Goal: Information Seeking & Learning: Learn about a topic

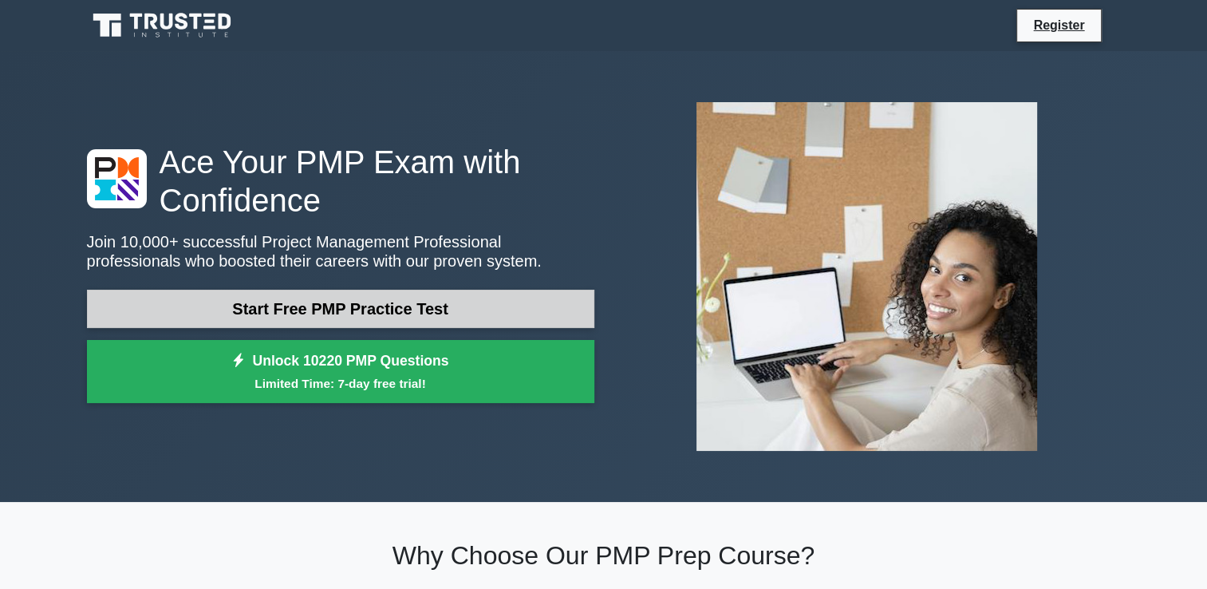
click at [359, 311] on link "Start Free PMP Practice Test" at bounding box center [340, 308] width 507 height 38
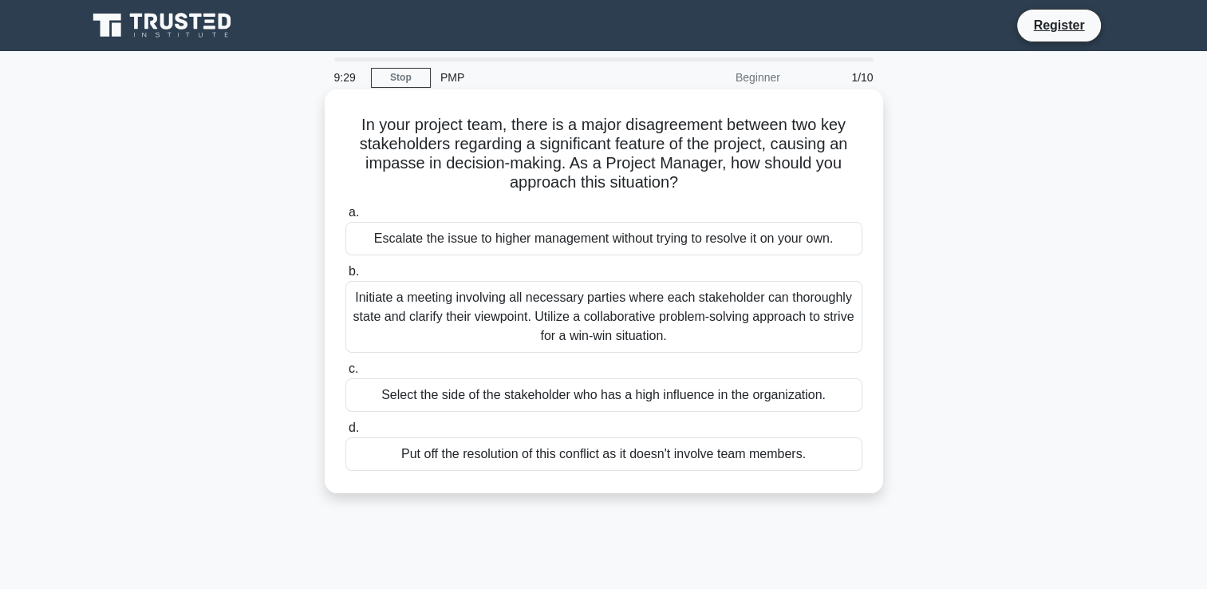
click at [553, 305] on div "Initiate a meeting involving all necessary parties where each stakeholder can t…" at bounding box center [603, 317] width 517 height 72
click at [345, 277] on input "b. Initiate a meeting involving all necessary parties where each stakeholder ca…" at bounding box center [345, 271] width 0 height 10
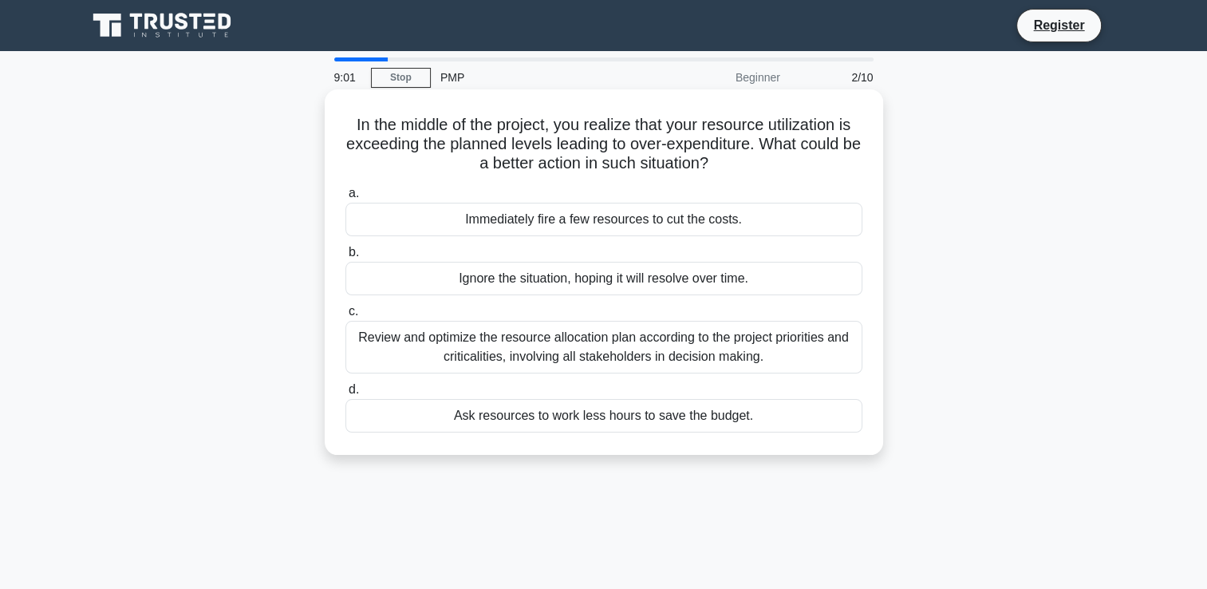
click at [573, 341] on div "Review and optimize the resource allocation plan according to the project prior…" at bounding box center [603, 347] width 517 height 53
click at [345, 317] on input "c. Review and optimize the resource allocation plan according to the project pr…" at bounding box center [345, 311] width 0 height 10
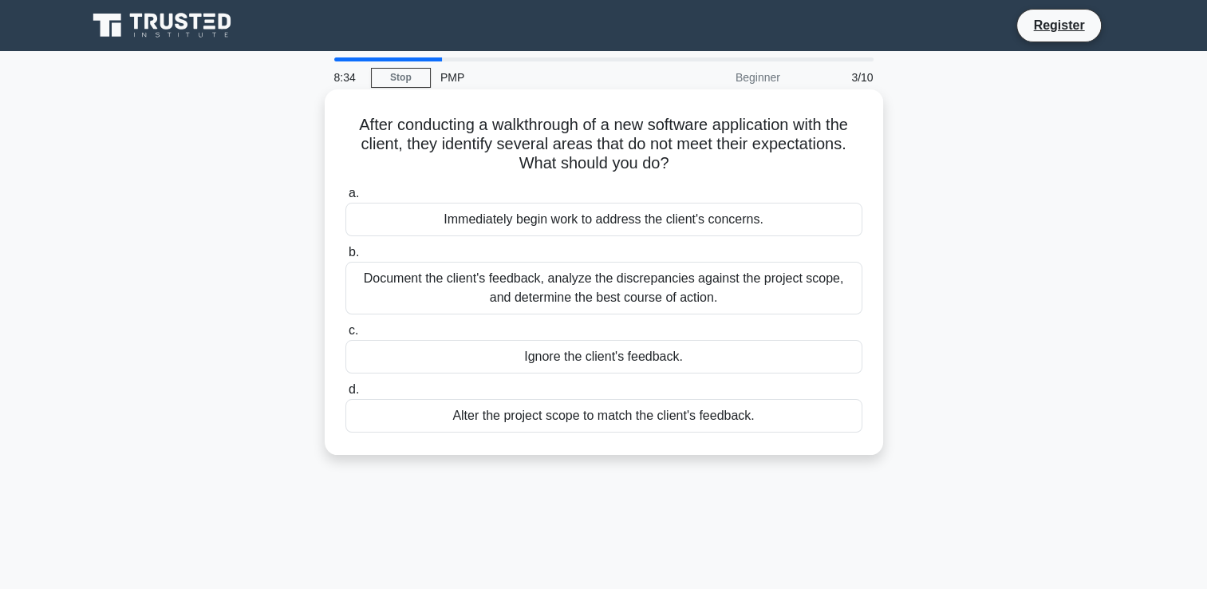
click at [542, 286] on div "Document the client's feedback, analyze the discrepancies against the project s…" at bounding box center [603, 288] width 517 height 53
click at [345, 258] on input "b. Document the client's feedback, analyze the discrepancies against the projec…" at bounding box center [345, 252] width 0 height 10
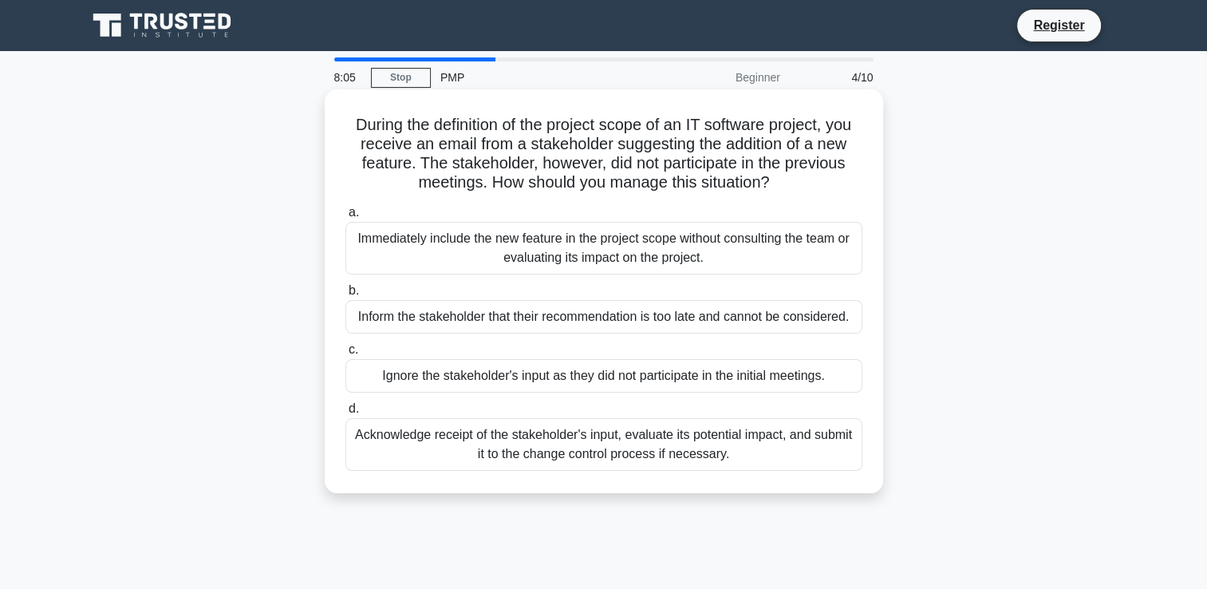
click at [593, 441] on div "Acknowledge receipt of the stakeholder's input, evaluate its potential impact, …" at bounding box center [603, 444] width 517 height 53
click at [345, 414] on input "d. Acknowledge receipt of the stakeholder's input, evaluate its potential impac…" at bounding box center [345, 409] width 0 height 10
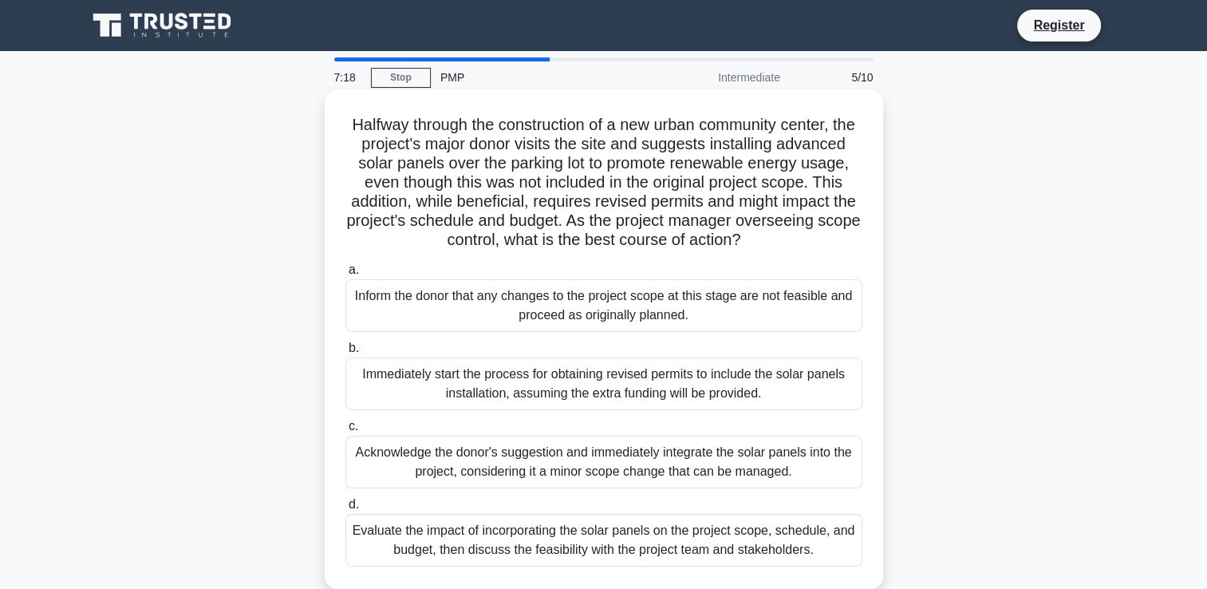
click at [506, 560] on div "Evaluate the impact of incorporating the solar panels on the project scope, sch…" at bounding box center [603, 540] width 517 height 53
click at [345, 510] on input "d. Evaluate the impact of incorporating the solar panels on the project scope, …" at bounding box center [345, 504] width 0 height 10
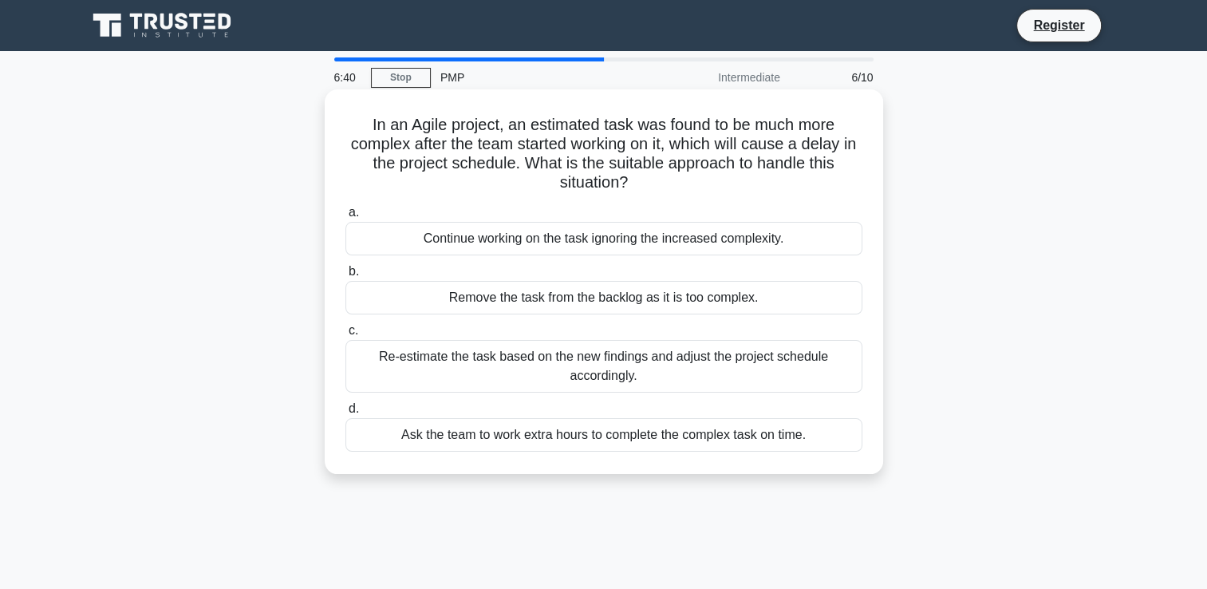
click at [589, 381] on div "Re-estimate the task based on the new findings and adjust the project schedule …" at bounding box center [603, 366] width 517 height 53
click at [345, 336] on input "c. Re-estimate the task based on the new findings and adjust the project schedu…" at bounding box center [345, 330] width 0 height 10
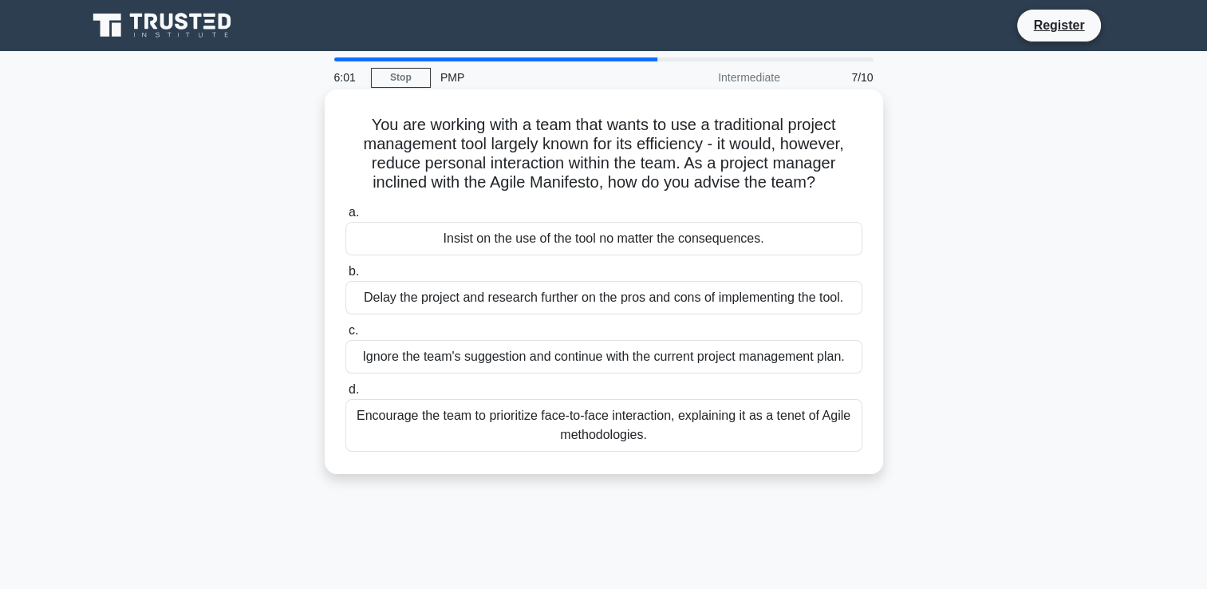
click at [731, 439] on div "Encourage the team to prioritize face-to-face interaction, explaining it as a t…" at bounding box center [603, 425] width 517 height 53
click at [345, 395] on input "d. Encourage the team to prioritize face-to-face interaction, explaining it as …" at bounding box center [345, 389] width 0 height 10
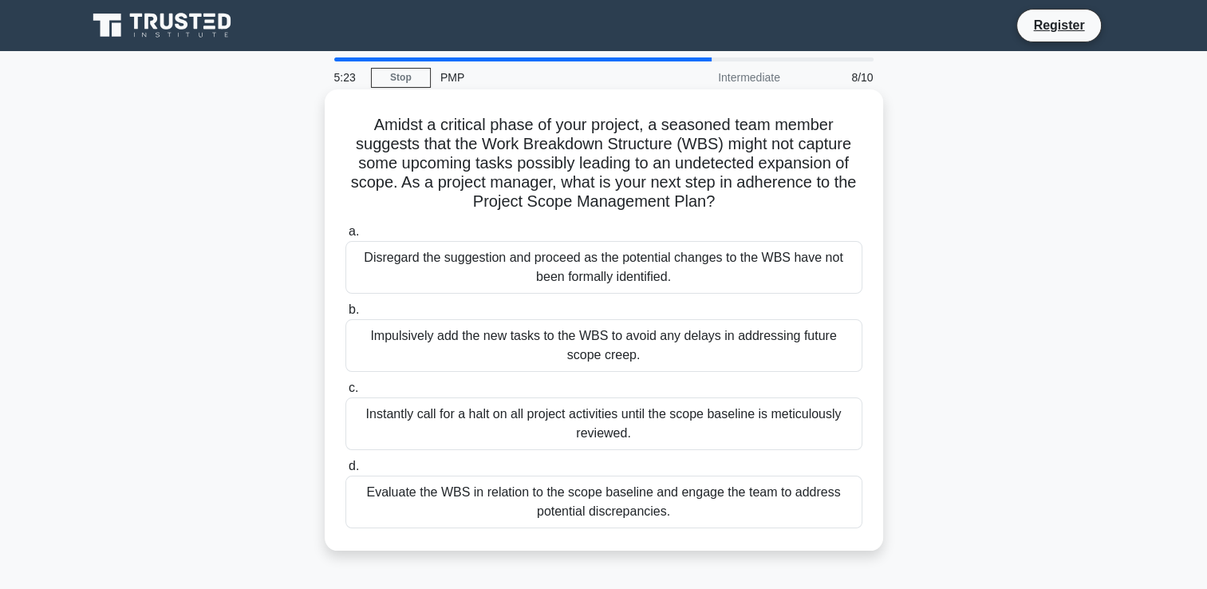
click at [614, 504] on div "Evaluate the WBS in relation to the scope baseline and engage the team to addre…" at bounding box center [603, 501] width 517 height 53
click at [345, 471] on input "d. Evaluate the WBS in relation to the scope baseline and engage the team to ad…" at bounding box center [345, 466] width 0 height 10
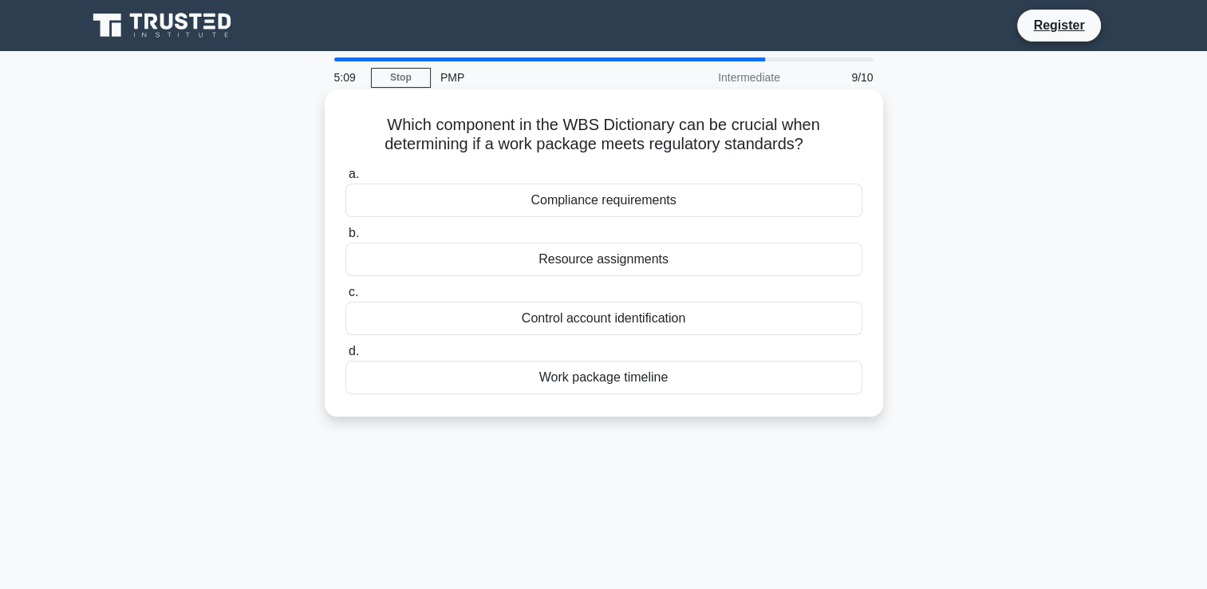
click at [619, 200] on div "Compliance requirements" at bounding box center [603, 199] width 517 height 33
click at [345, 179] on input "a. Compliance requirements" at bounding box center [345, 174] width 0 height 10
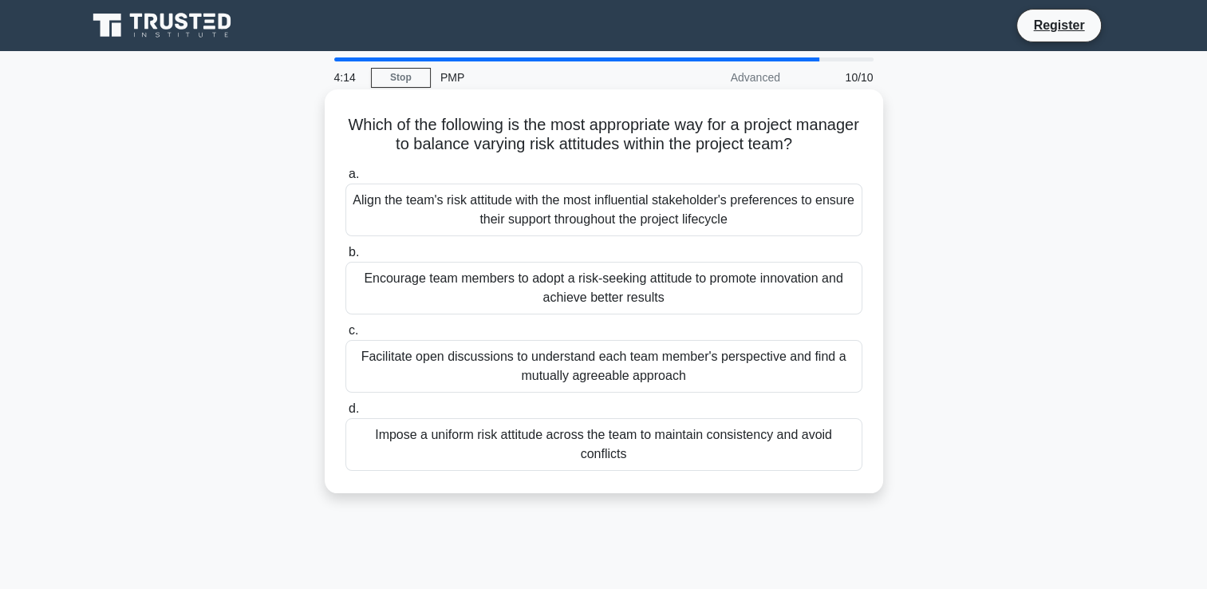
click at [535, 373] on div "Facilitate open discussions to understand each team member's perspective and fi…" at bounding box center [603, 366] width 517 height 53
click at [345, 336] on input "c. Facilitate open discussions to understand each team member's perspective and…" at bounding box center [345, 330] width 0 height 10
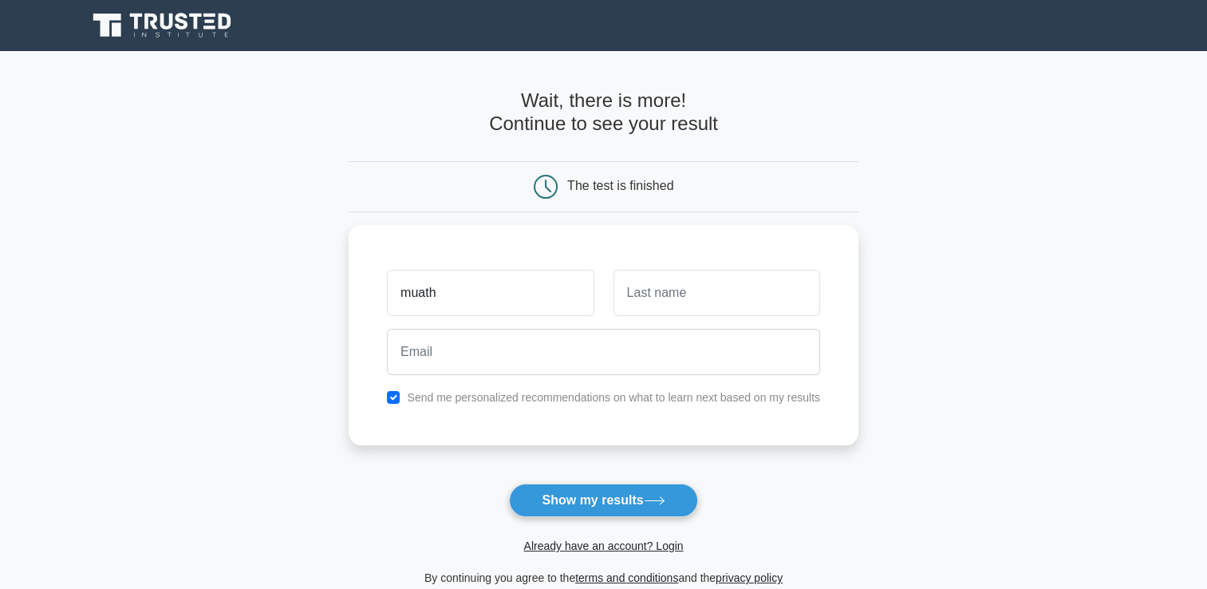
type input "muath"
type input "soboh"
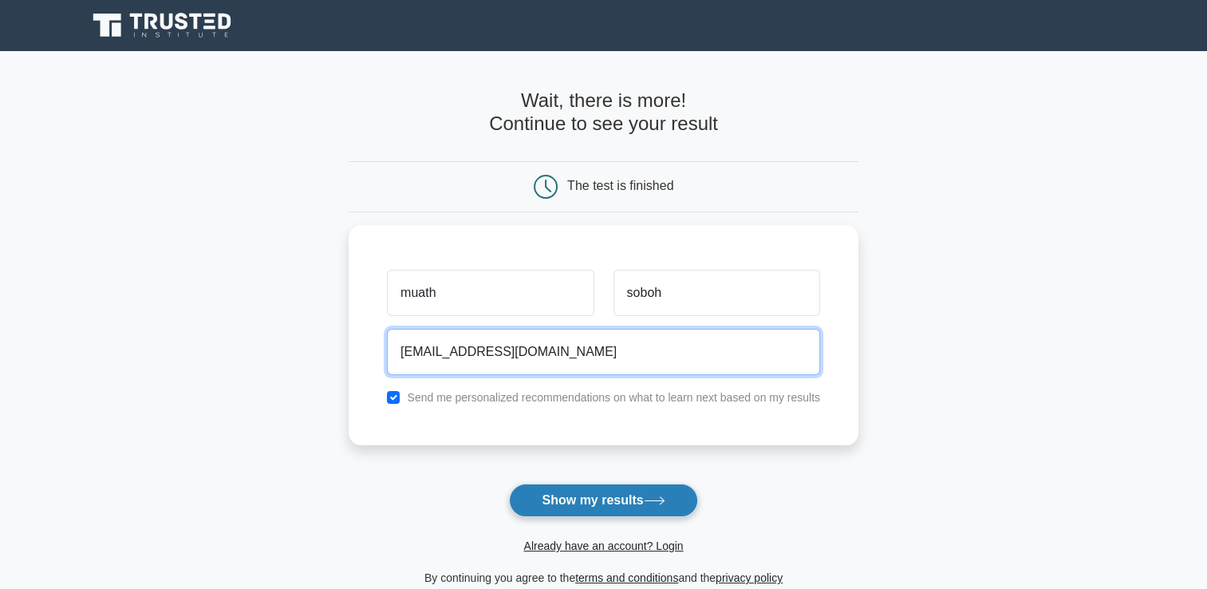
type input "muathsaadah1@gmail.com"
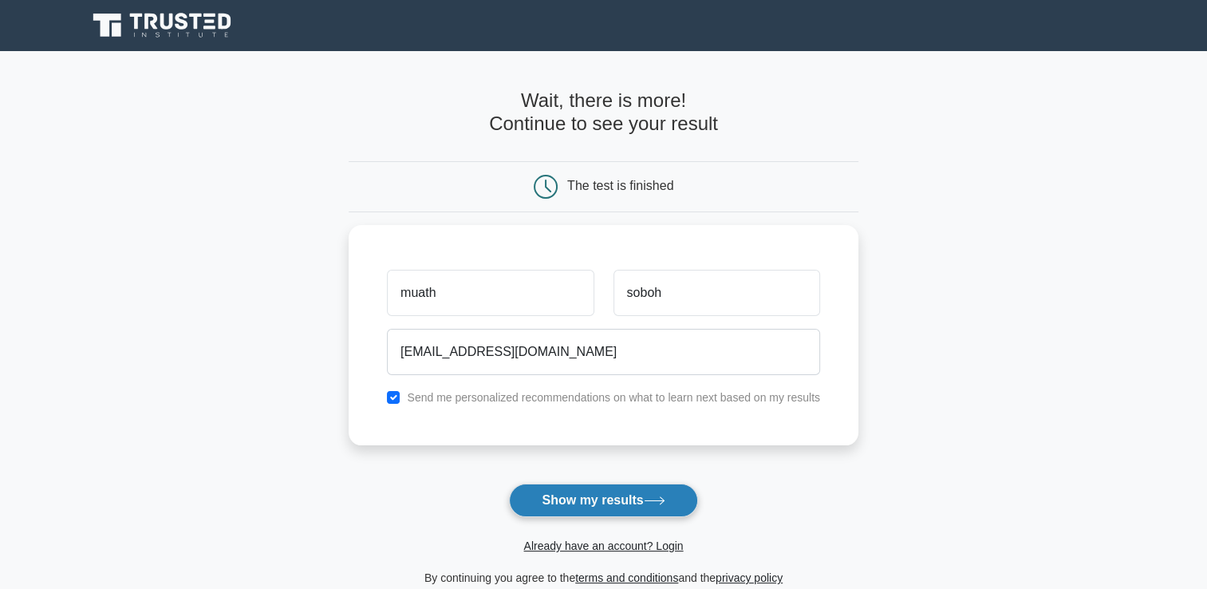
click at [593, 497] on button "Show my results" at bounding box center [603, 499] width 188 height 33
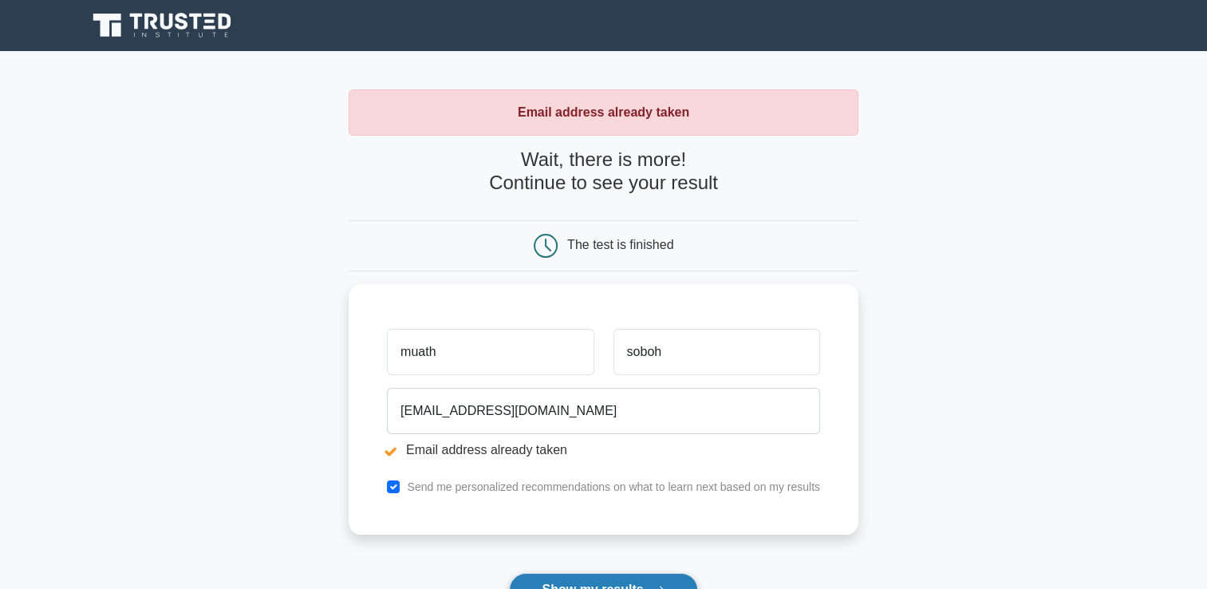
click at [682, 580] on button "Show my results" at bounding box center [603, 589] width 188 height 33
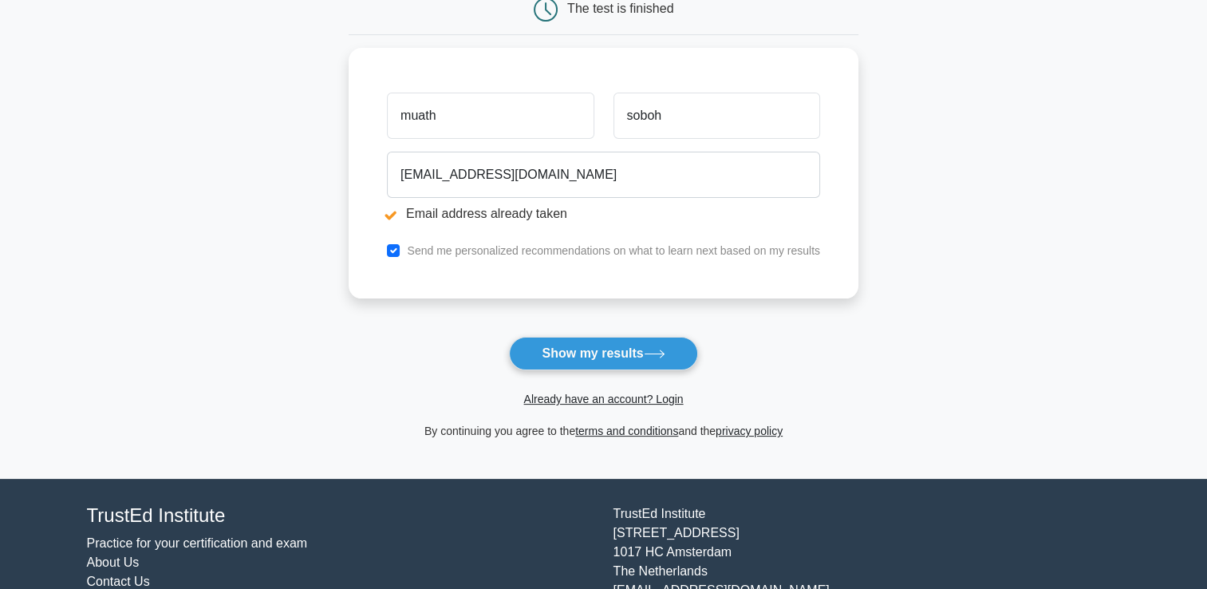
scroll to position [244, 0]
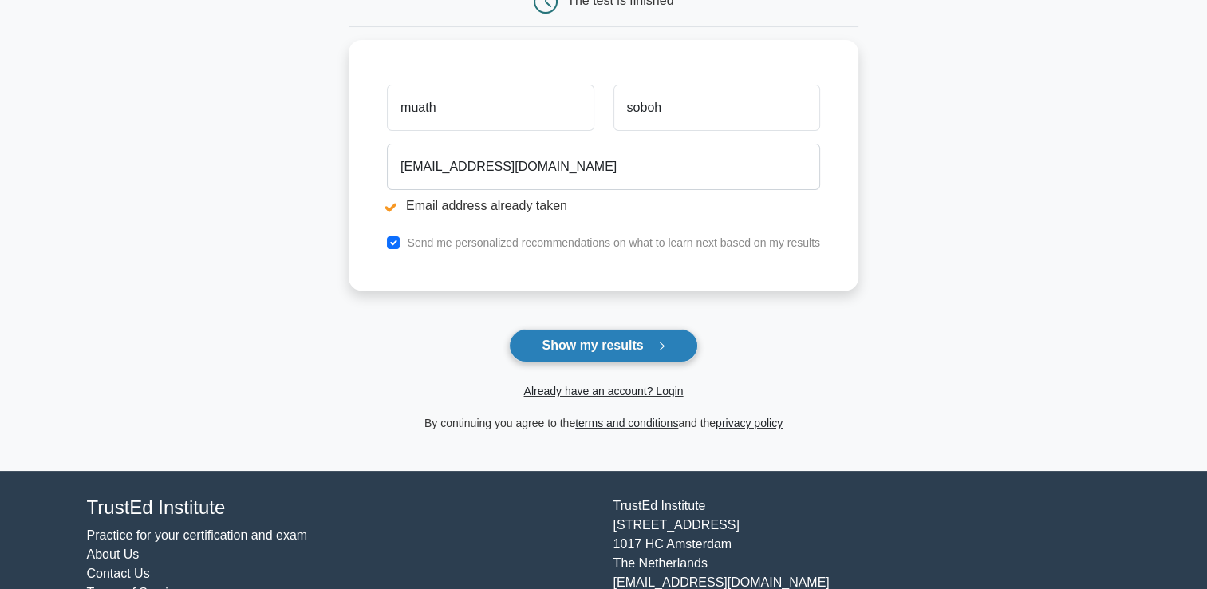
click at [583, 332] on button "Show my results" at bounding box center [603, 345] width 188 height 33
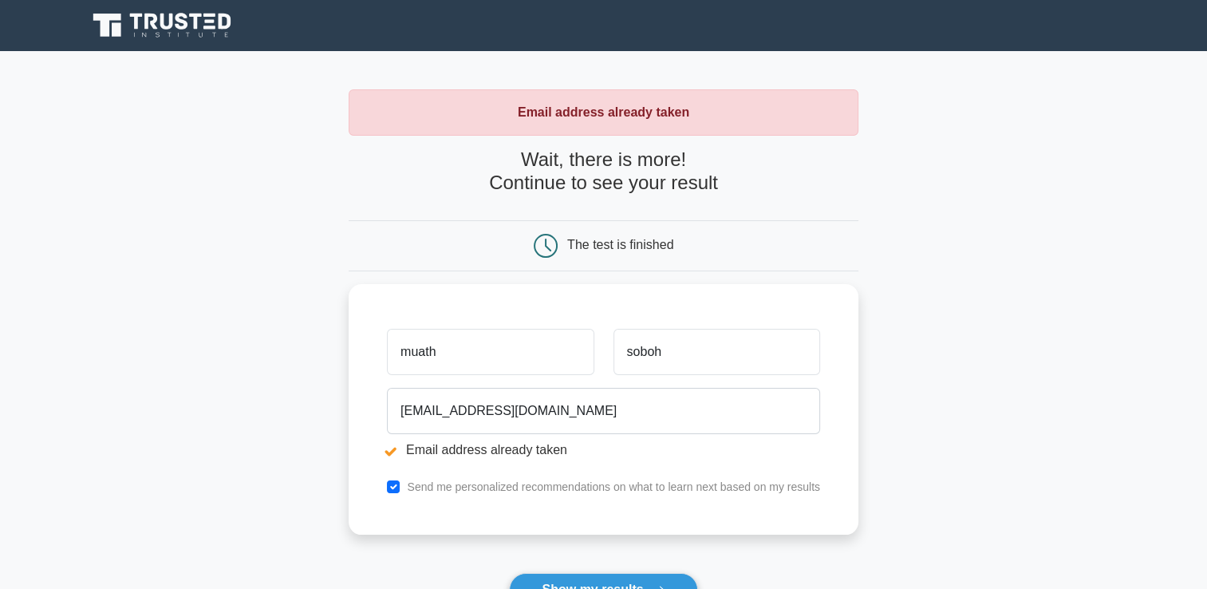
click at [616, 247] on div "The test is finished" at bounding box center [620, 245] width 106 height 14
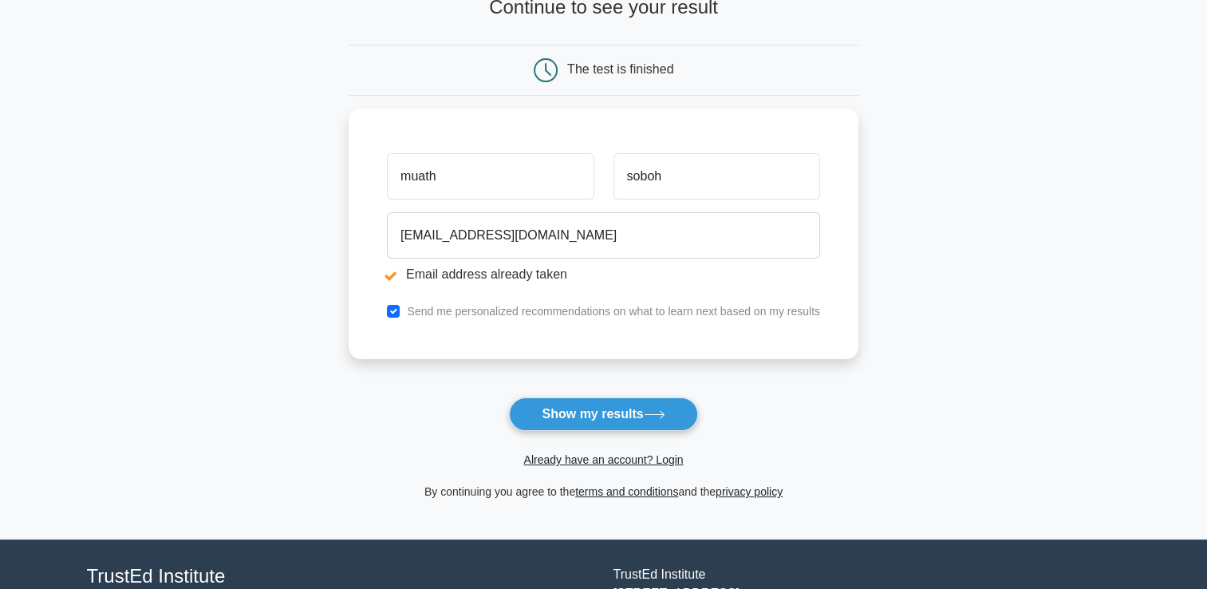
scroll to position [186, 0]
